Goal: Transaction & Acquisition: Purchase product/service

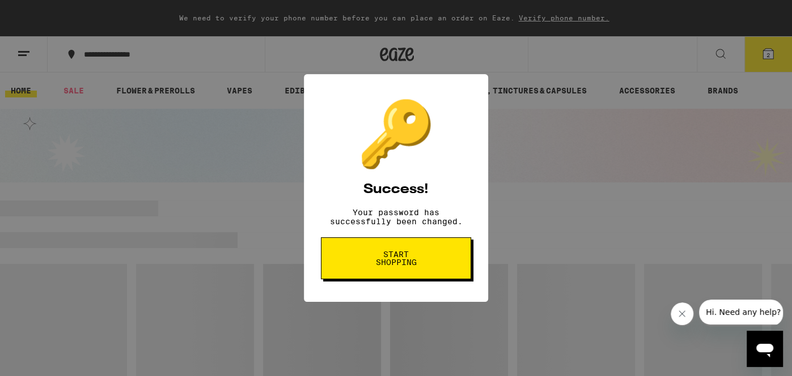
click at [369, 266] on span "Start shopping" at bounding box center [396, 258] width 58 height 16
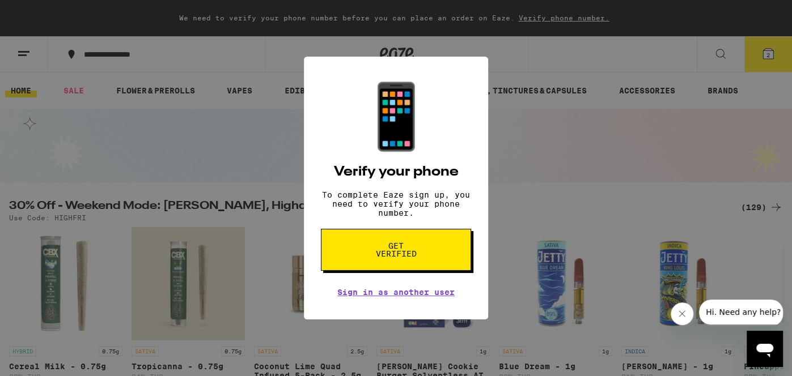
click at [411, 218] on p "To complete Eaze sign up, you need to verify your phone number." at bounding box center [396, 203] width 150 height 27
click at [395, 249] on span "Get verified" at bounding box center [396, 250] width 58 height 16
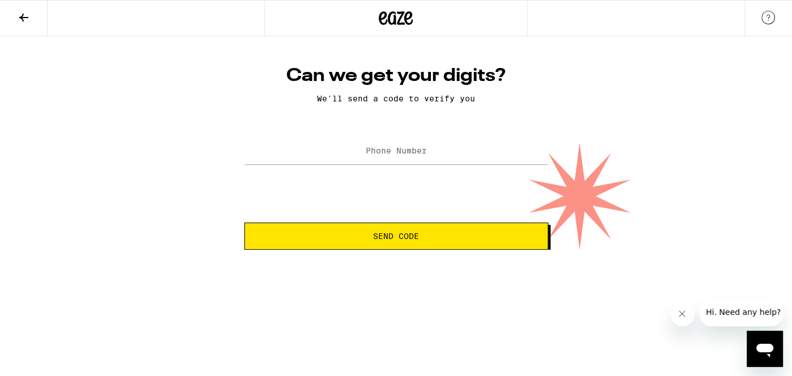
click at [392, 15] on icon at bounding box center [395, 18] width 34 height 20
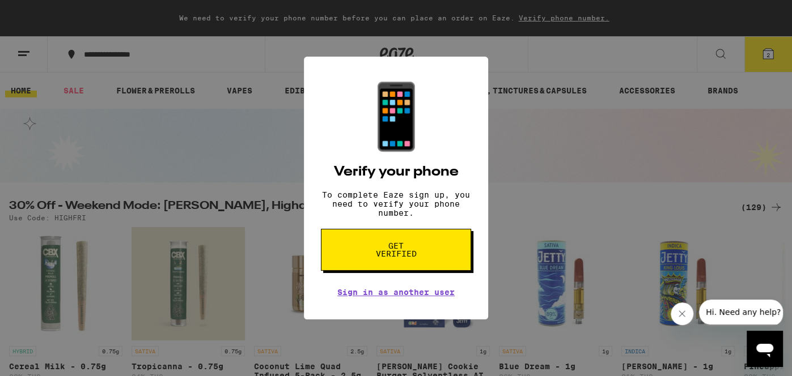
click at [418, 297] on link "Sign in as another user" at bounding box center [395, 292] width 117 height 9
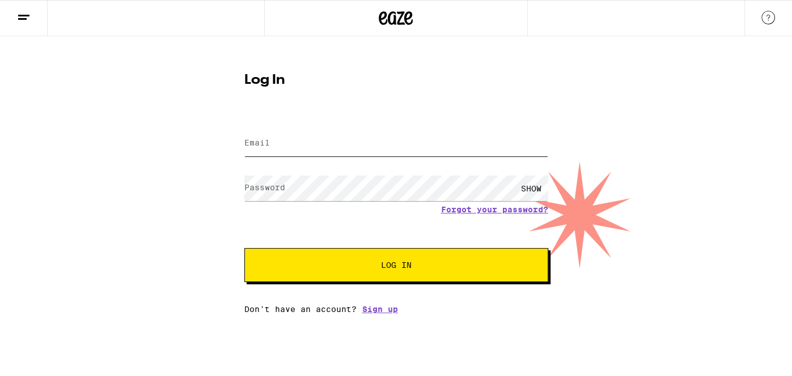
click at [266, 136] on input "Email" at bounding box center [396, 143] width 304 height 25
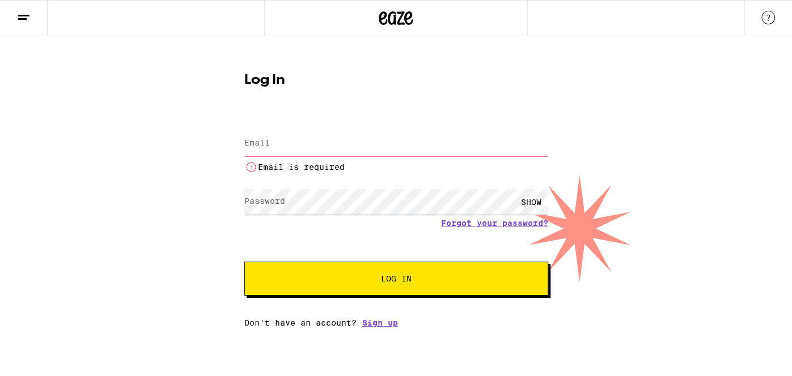
type input "[EMAIL_ADDRESS][DOMAIN_NAME]"
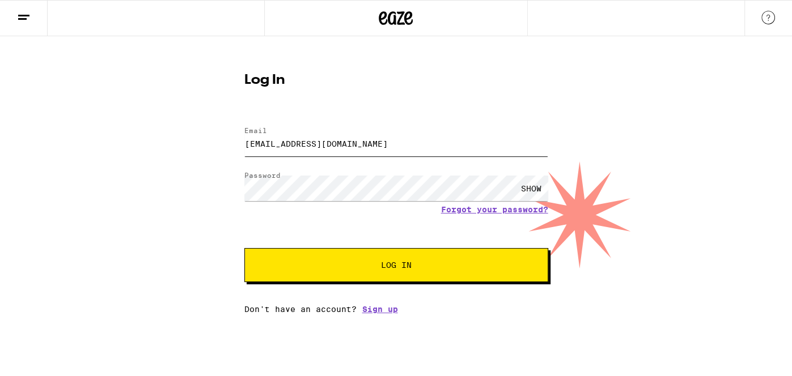
click at [244, 248] on button "Log In" at bounding box center [396, 265] width 304 height 34
click at [288, 148] on input "Email" at bounding box center [396, 143] width 304 height 25
type input "krisppbacon80@gmail.com"
click at [244, 248] on button "Log In" at bounding box center [396, 265] width 304 height 34
